Goal: Information Seeking & Learning: Learn about a topic

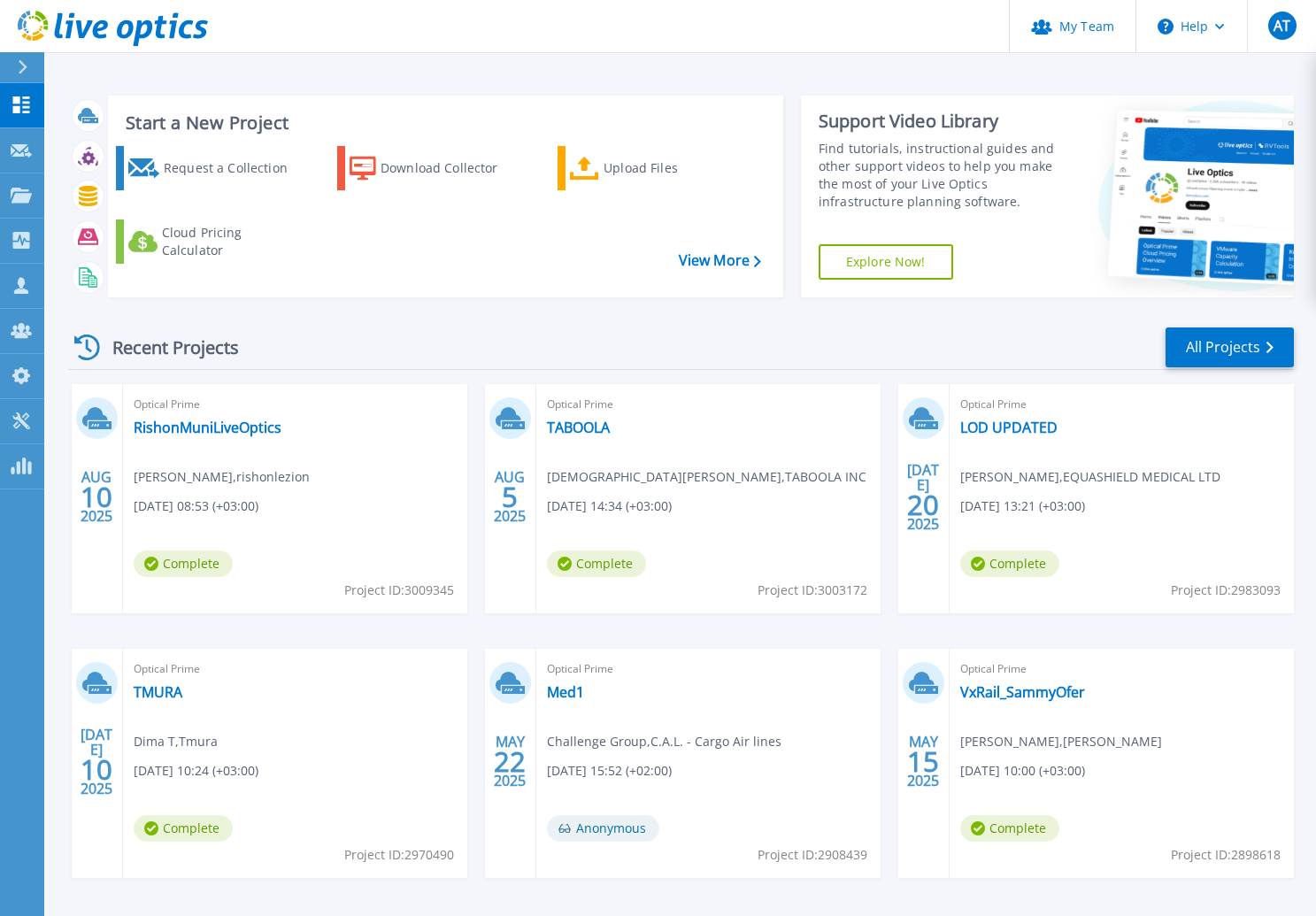
scroll to position [65, 0]
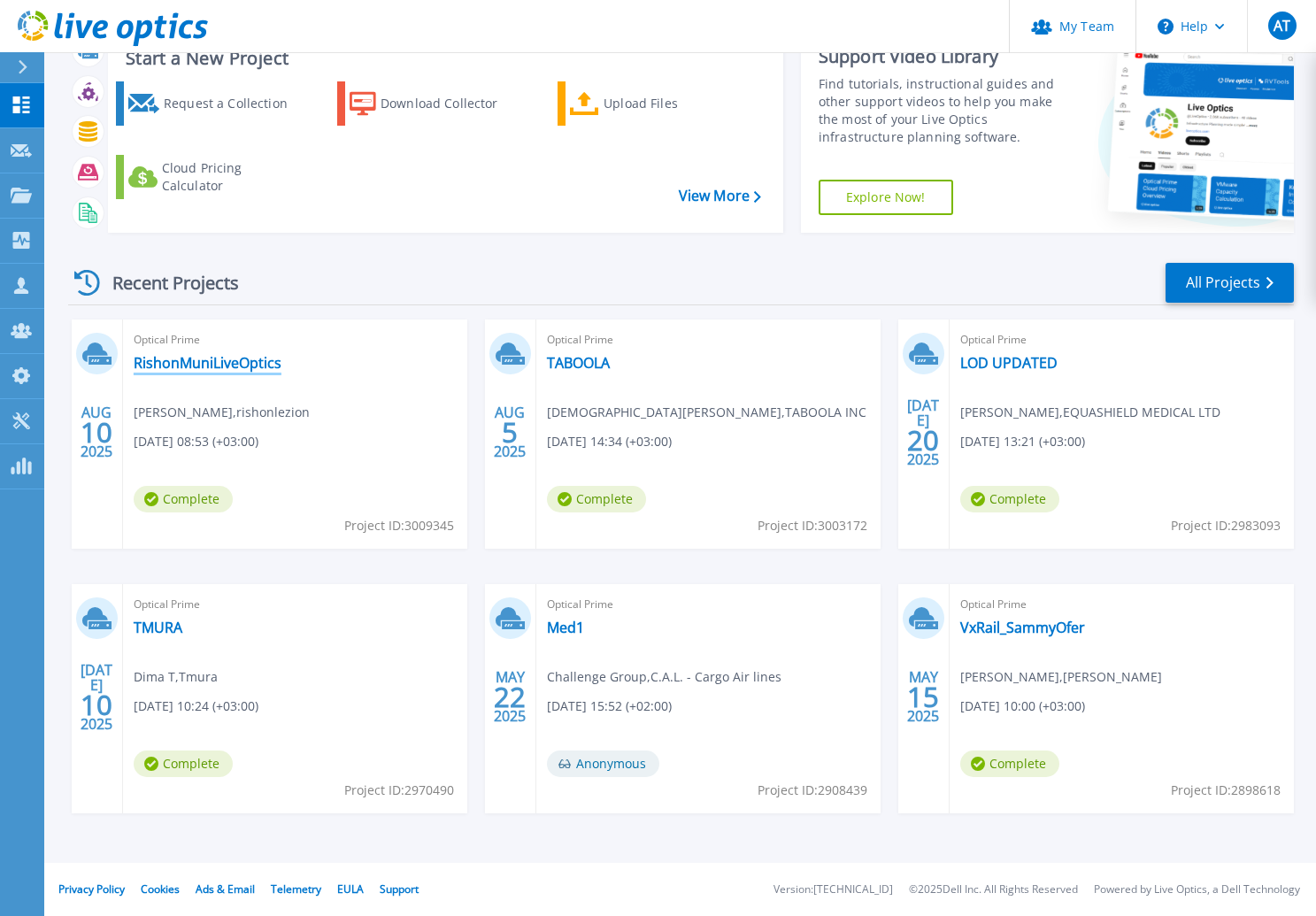
click at [181, 362] on link "RishonMuniLiveOptics" at bounding box center [207, 362] width 147 height 17
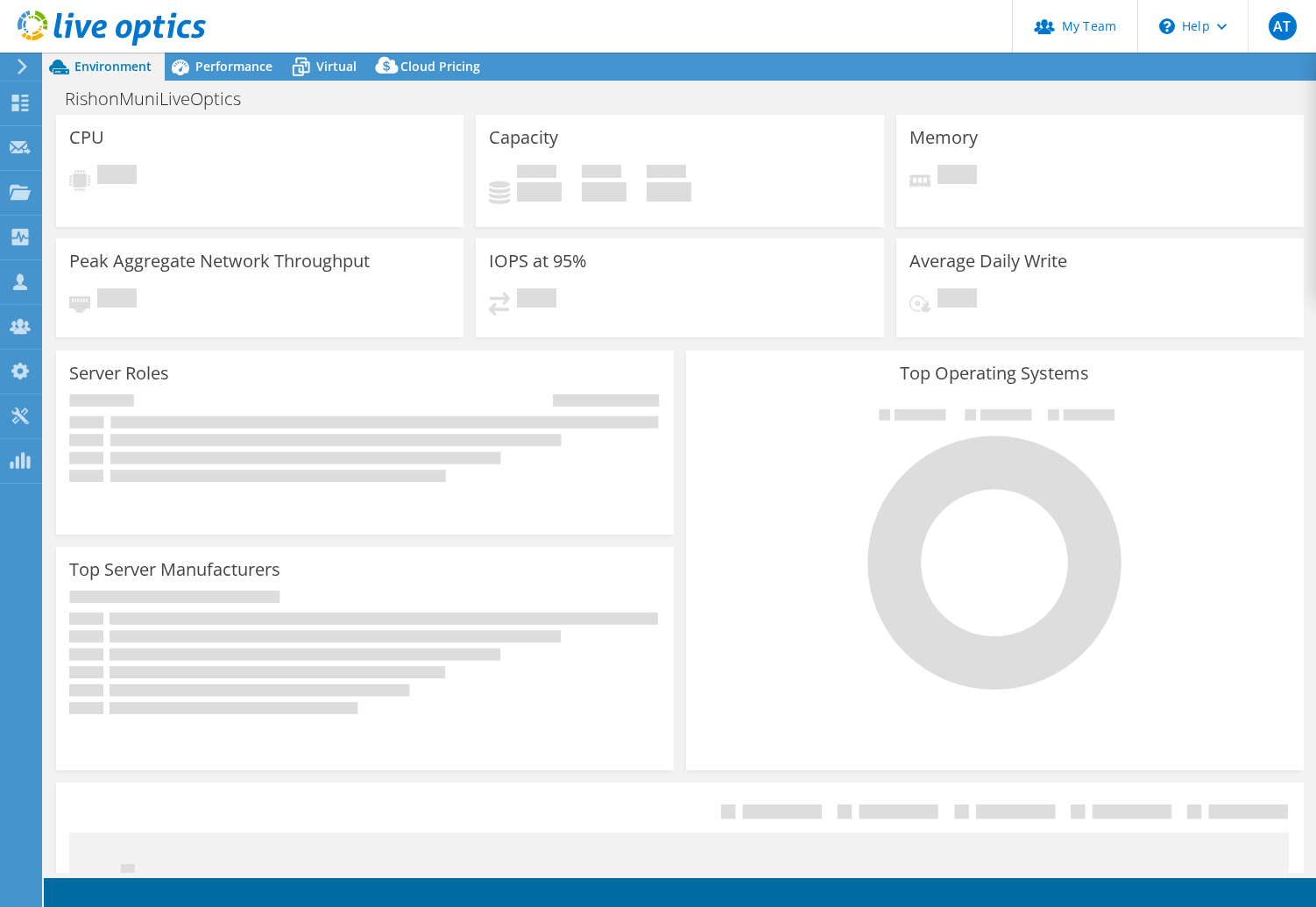
select select "USD"
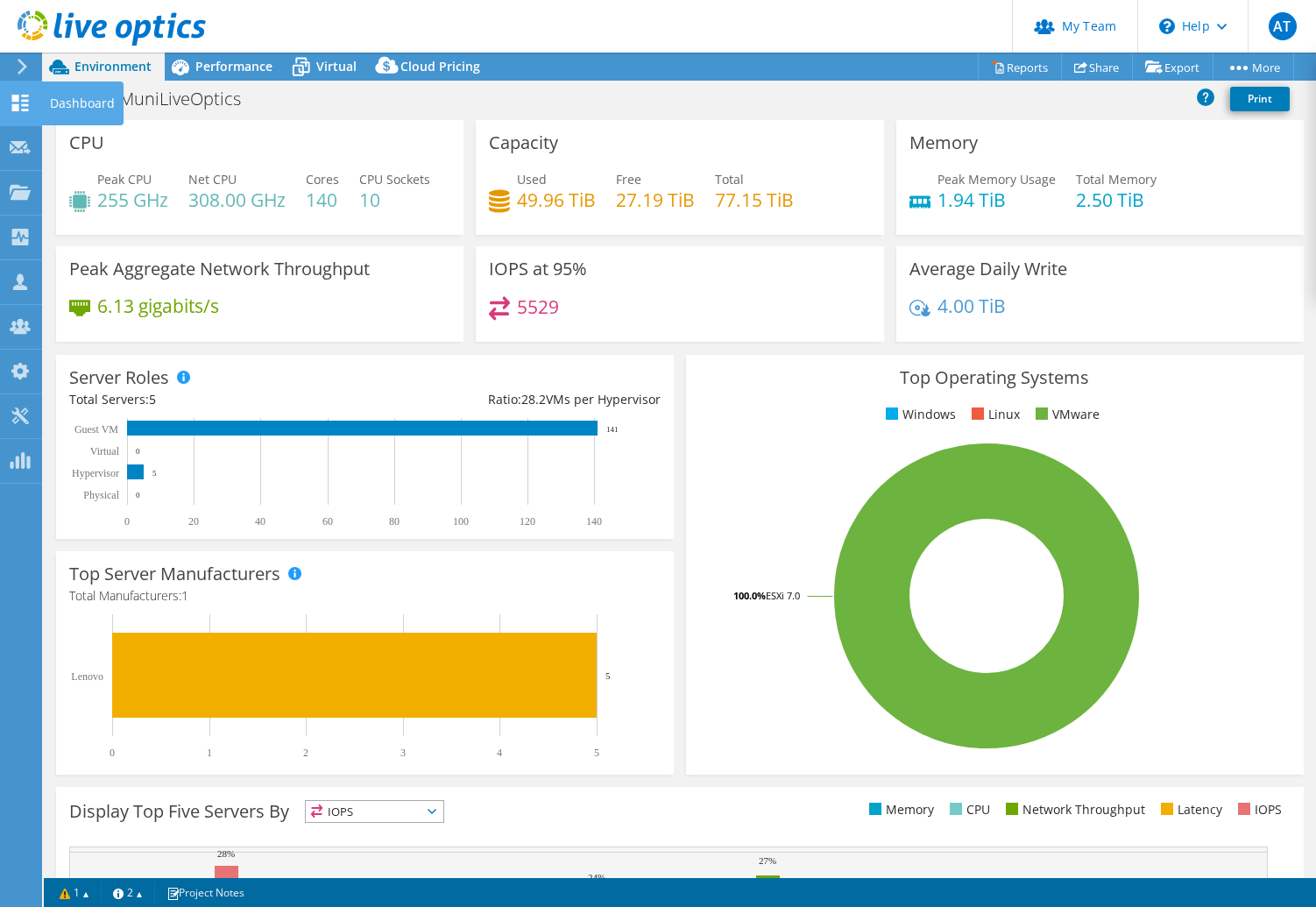
click at [18, 101] on icon at bounding box center [20, 102] width 21 height 16
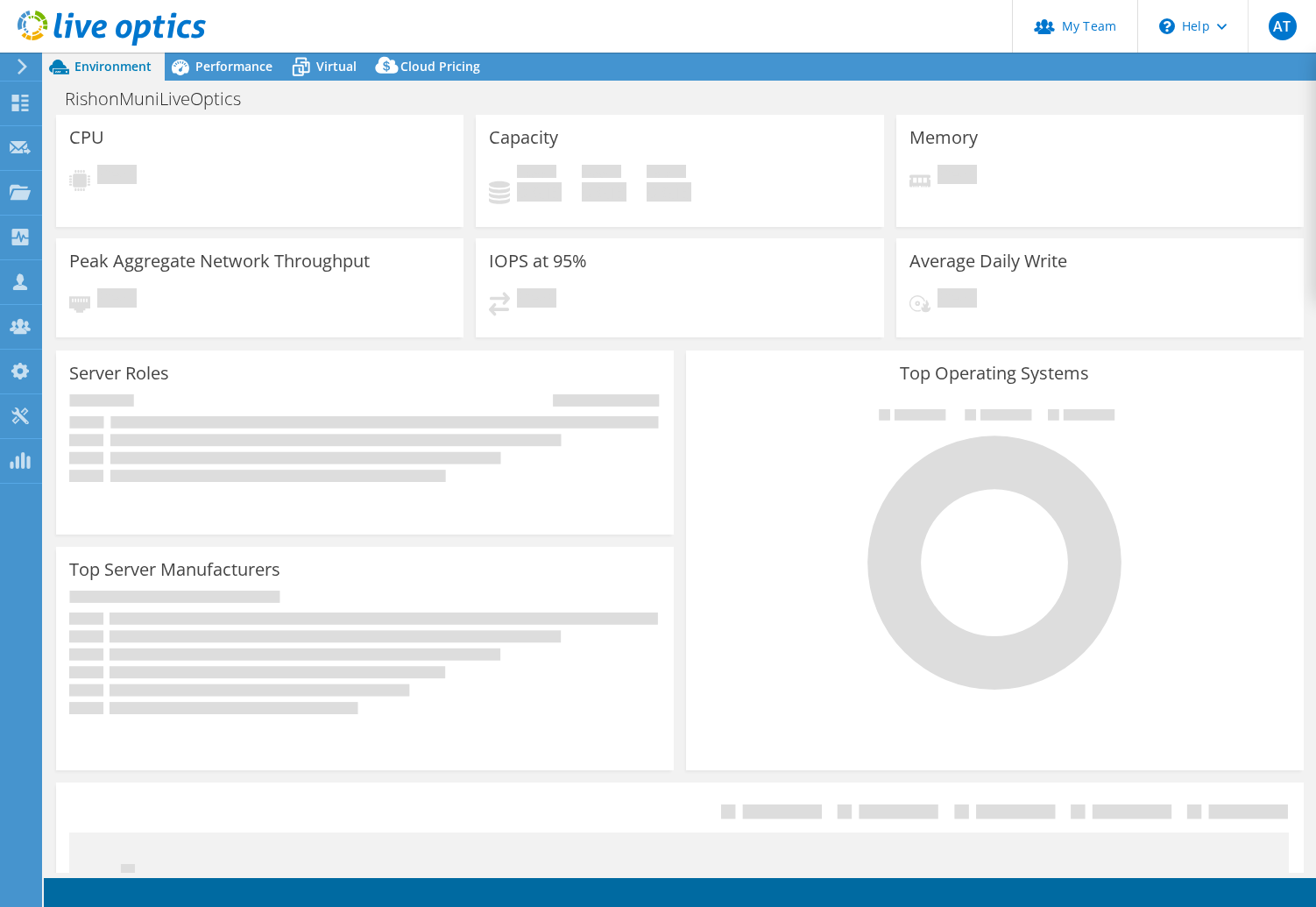
select select "USD"
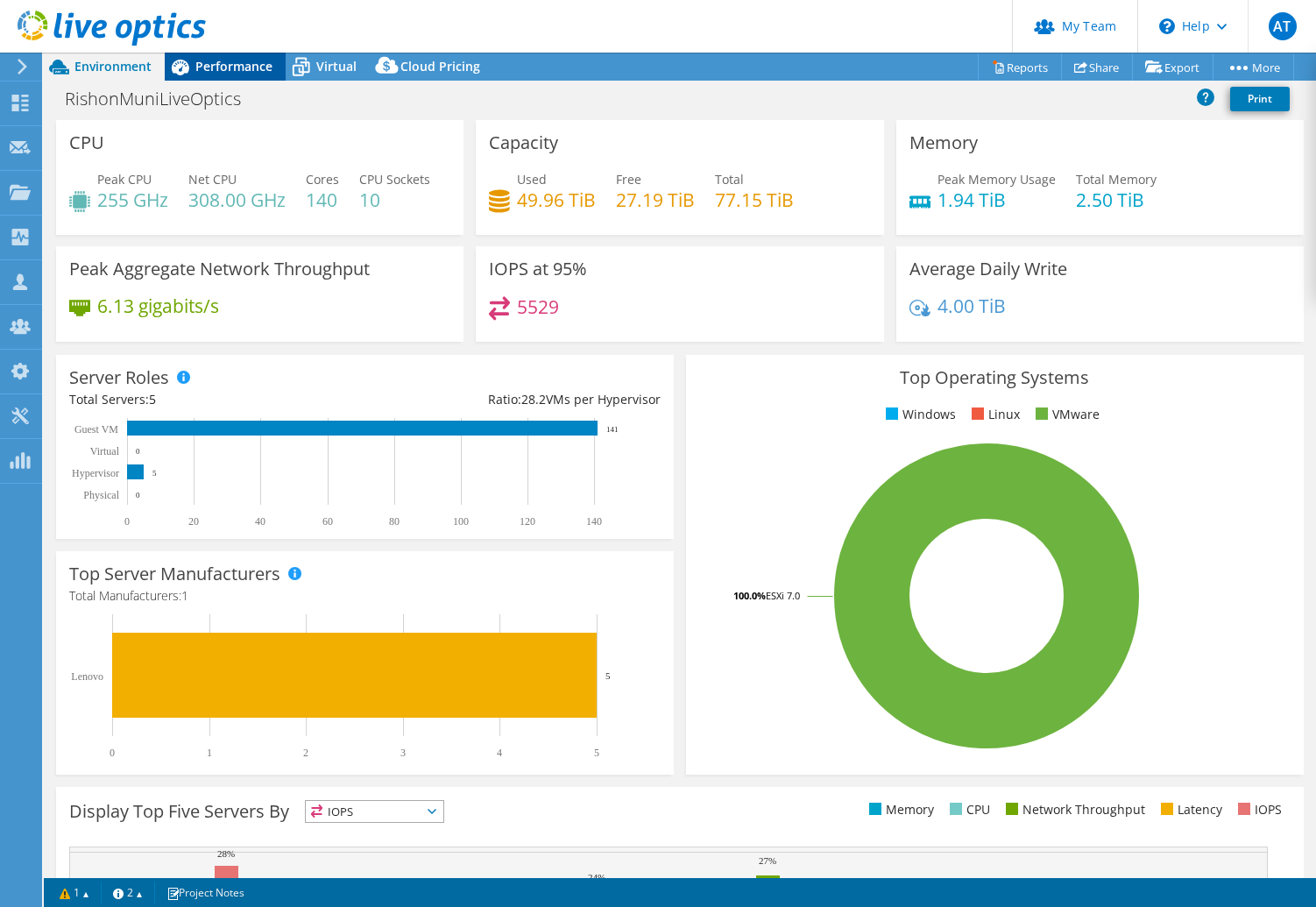
click at [248, 62] on span "Performance" at bounding box center [234, 66] width 77 height 16
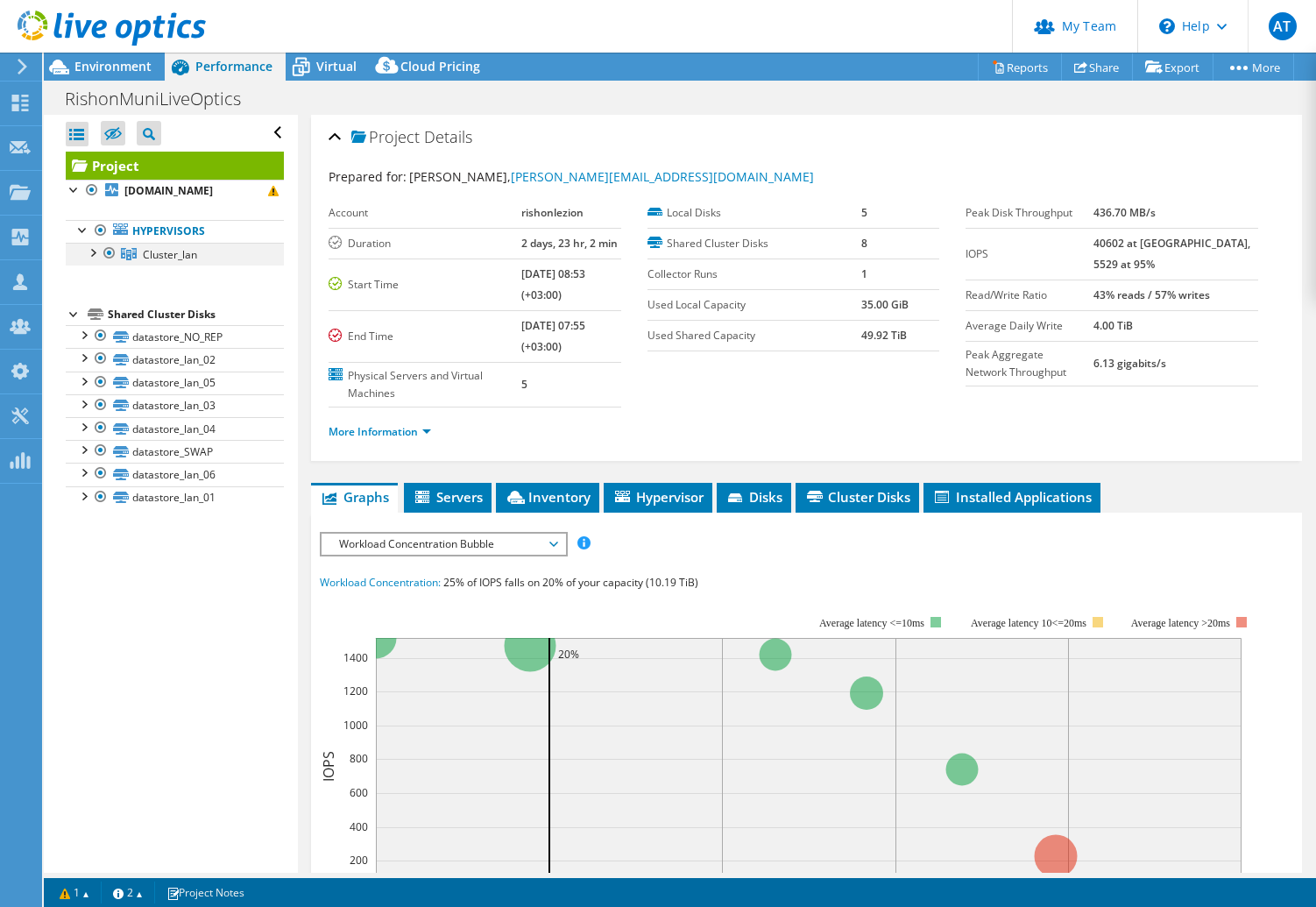
click at [92, 251] on div at bounding box center [92, 251] width 17 height 17
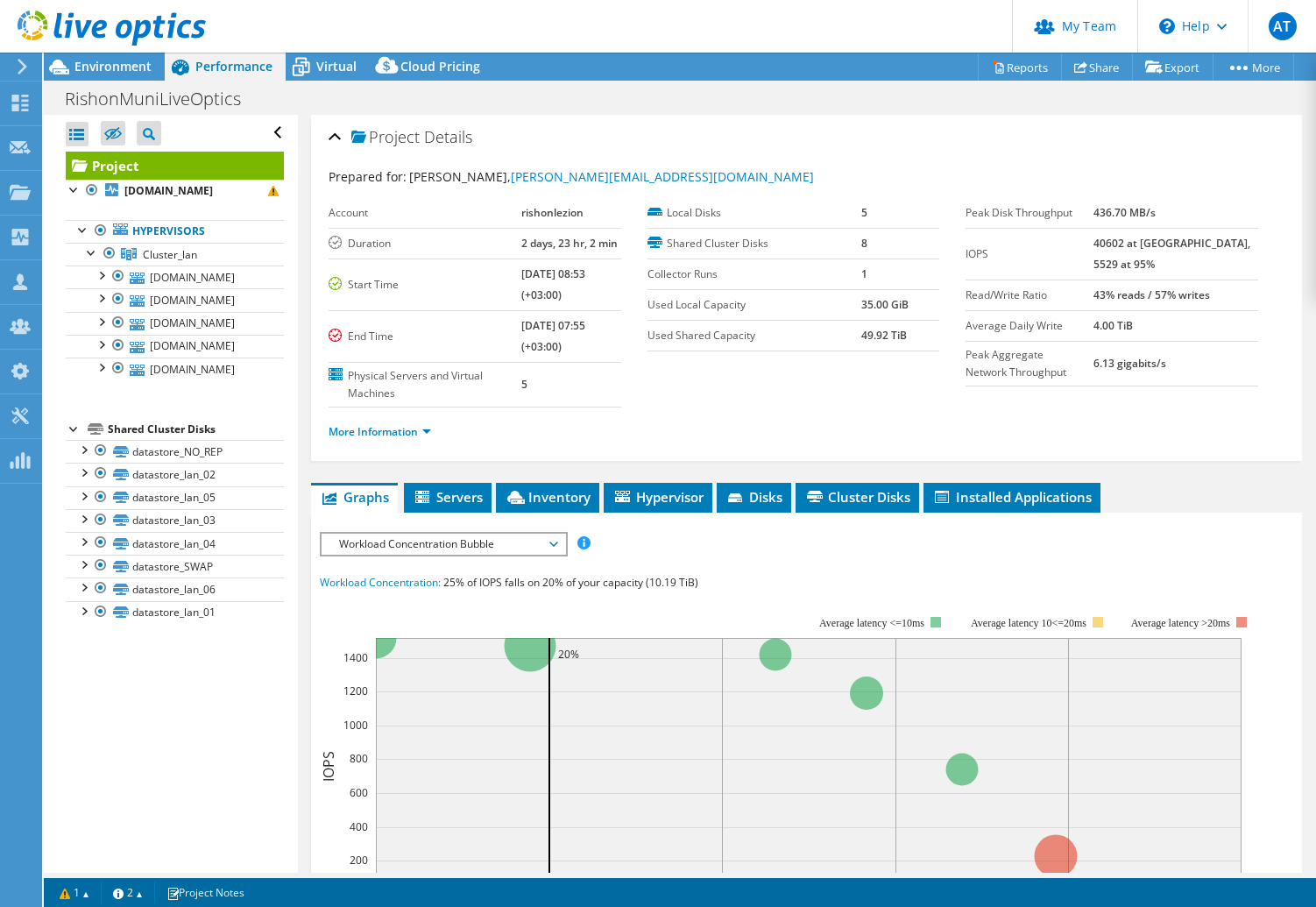
click at [138, 777] on div "Open All Close All Hide Excluded Nodes Project Tree Filter" at bounding box center [169, 494] width 253 height 757
click at [416, 435] on link "More Information" at bounding box center [380, 431] width 102 height 14
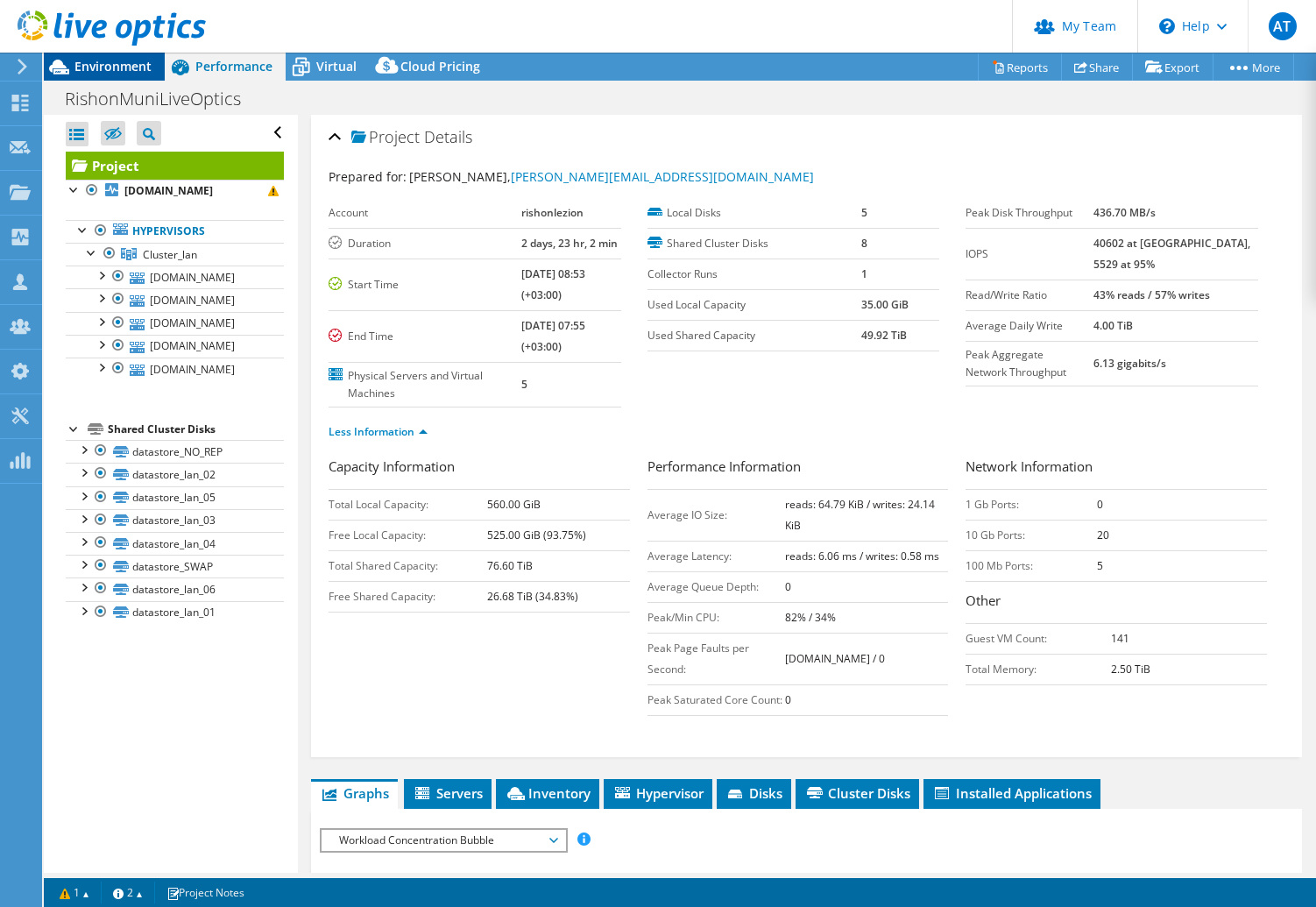
click at [104, 64] on span "Environment" at bounding box center [112, 66] width 77 height 16
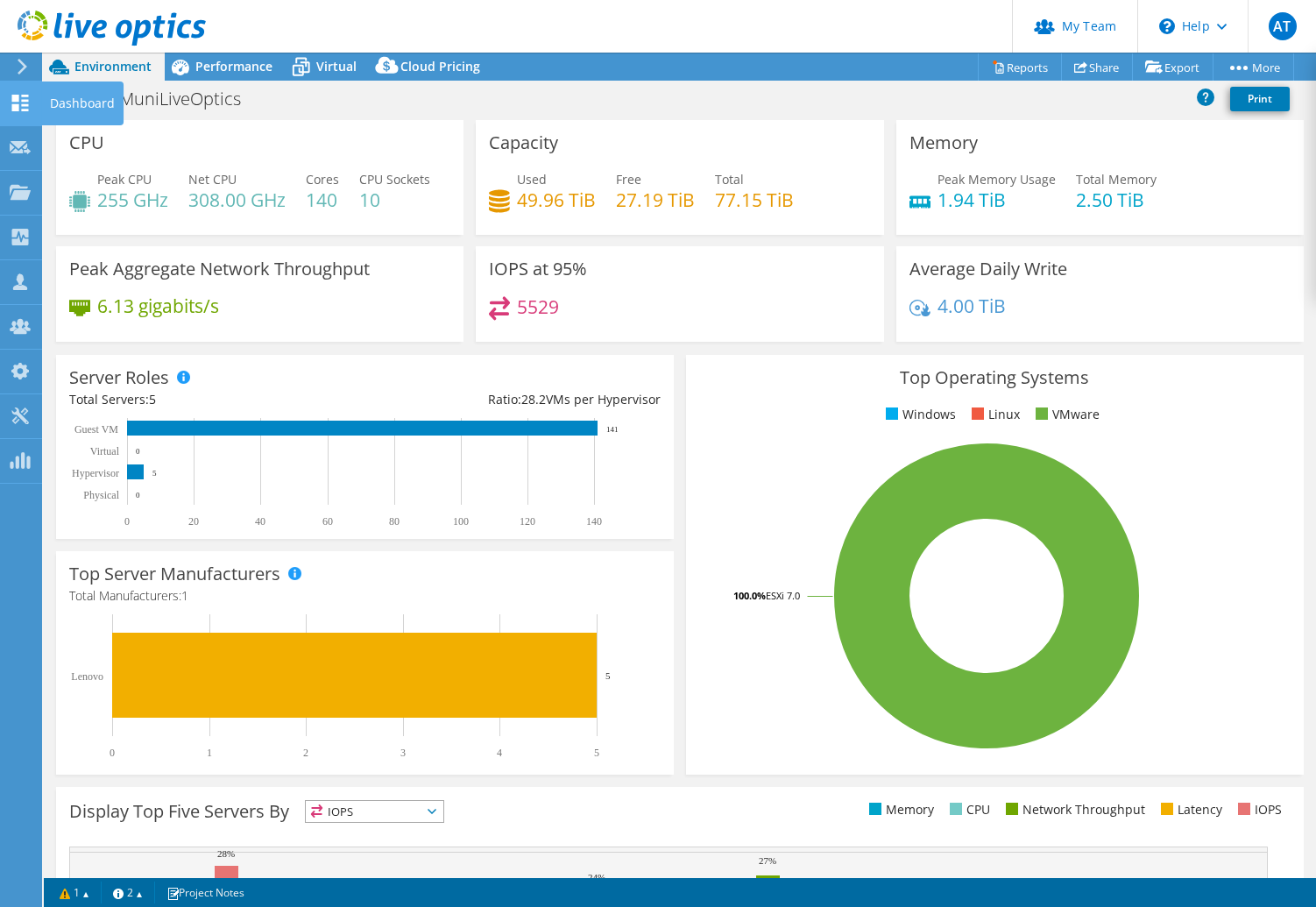
click at [16, 97] on use at bounding box center [21, 102] width 16 height 16
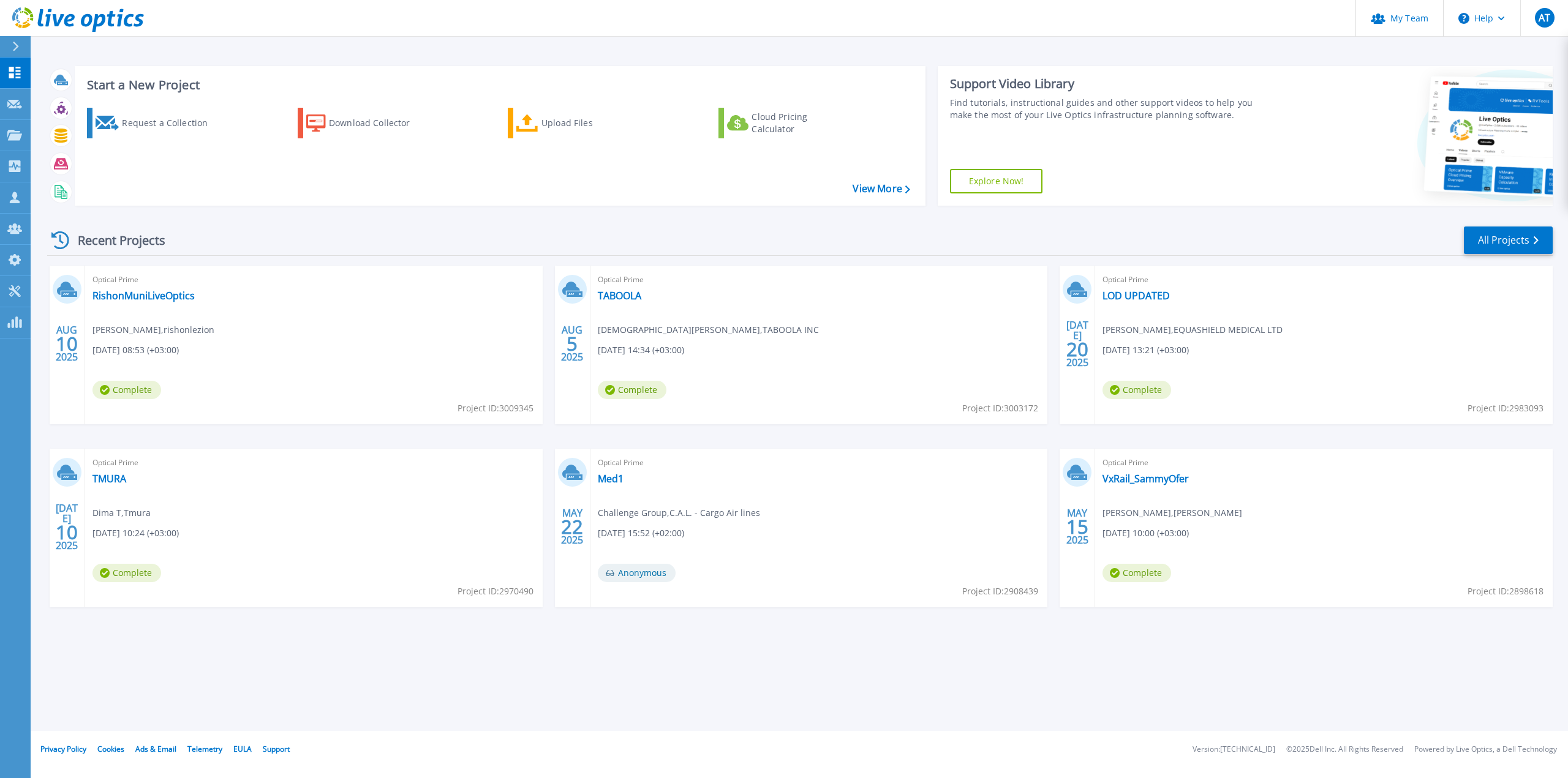
click at [538, 633] on div "Start a New Project Request a Collection Download Collector Upload Files Cloud …" at bounding box center [799, 365] width 1537 height 731
